Goal: Information Seeking & Learning: Learn about a topic

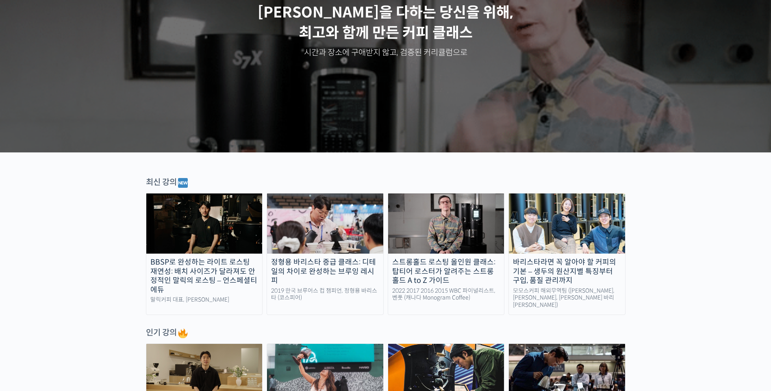
scroll to position [162, 0]
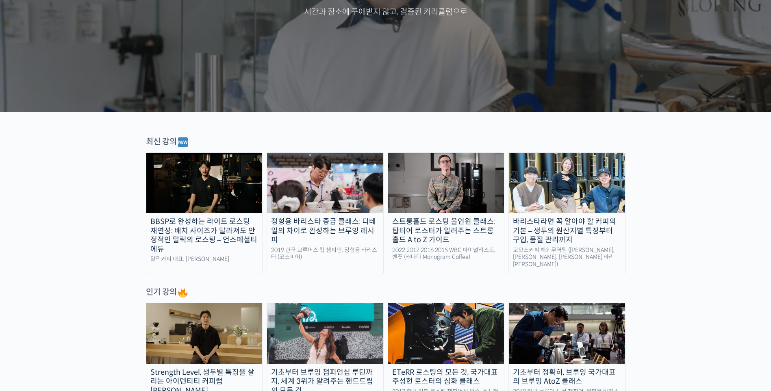
click at [217, 194] on img at bounding box center [204, 183] width 116 height 60
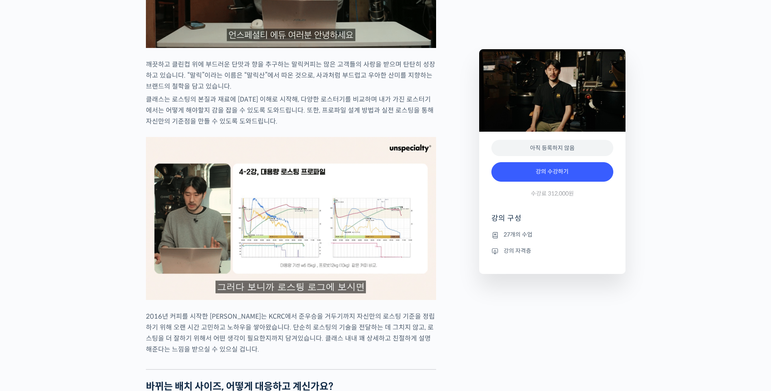
scroll to position [772, 0]
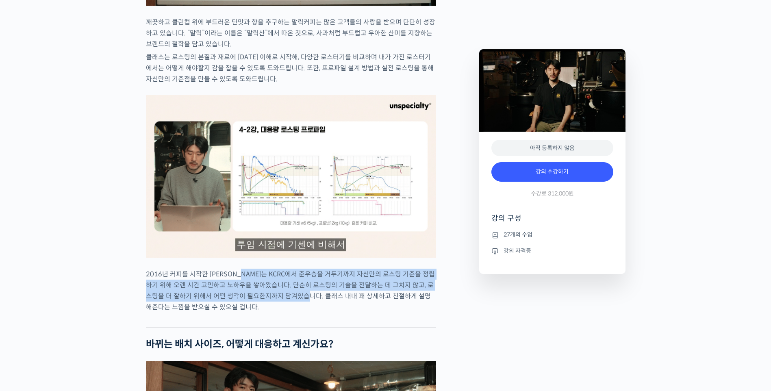
drag, startPoint x: 248, startPoint y: 303, endPoint x: 305, endPoint y: 327, distance: 62.3
click at [305, 312] on p "2016년 커피를 시작한 [PERSON_NAME]는 KCRC에서 준우승을 거두기까지 자신만의 로스팅 기준을 정립하기 위해 오랜 시간 고민하고 …" at bounding box center [291, 291] width 290 height 44
click at [306, 312] on p "2016년 커피를 시작한 [PERSON_NAME]는 KCRC에서 준우승을 거두기까지 자신만의 로스팅 기준을 정립하기 위해 오랜 시간 고민하고 …" at bounding box center [291, 291] width 290 height 44
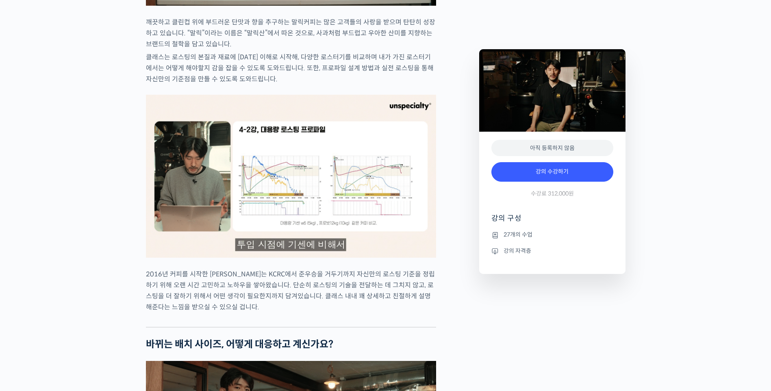
drag, startPoint x: 306, startPoint y: 327, endPoint x: 326, endPoint y: 326, distance: 19.9
click at [326, 312] on p "2016년 커피를 시작한 [PERSON_NAME]는 KCRC에서 준우승을 거두기까지 자신만의 로스팅 기준을 정립하기 위해 오랜 시간 고민하고 …" at bounding box center [291, 291] width 290 height 44
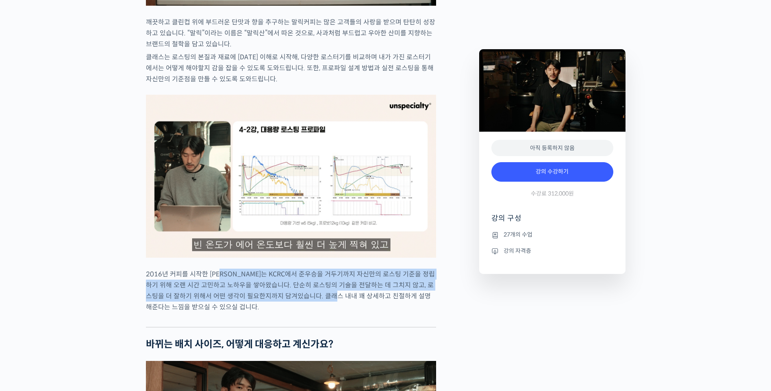
drag, startPoint x: 326, startPoint y: 326, endPoint x: 227, endPoint y: 297, distance: 103.2
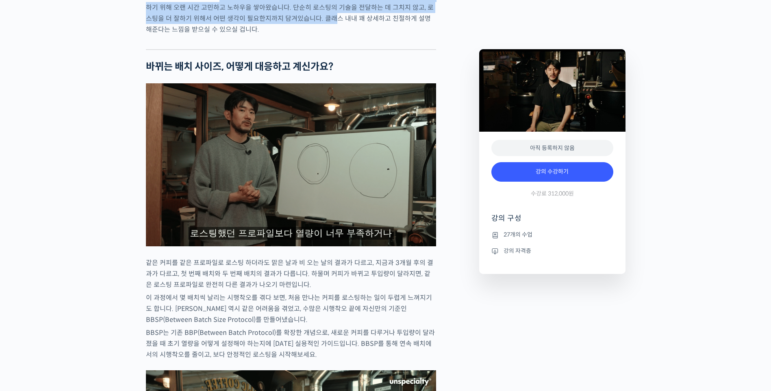
scroll to position [1056, 0]
